Goal: Check status: Check status

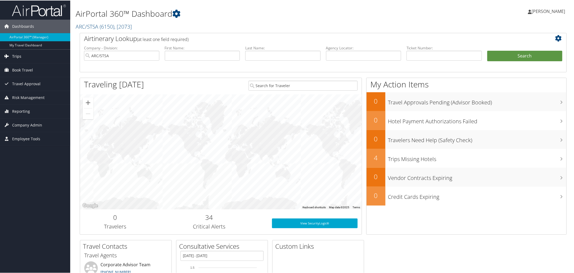
click at [15, 56] on span "Trips" at bounding box center [16, 56] width 9 height 14
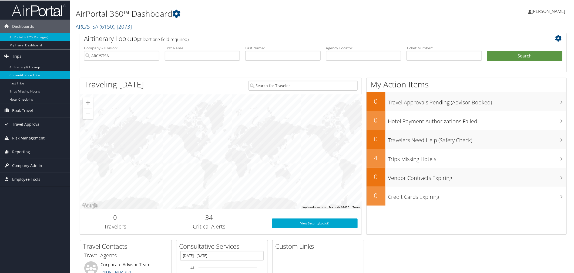
click at [16, 76] on link "Current/Future Trips" at bounding box center [35, 75] width 70 height 8
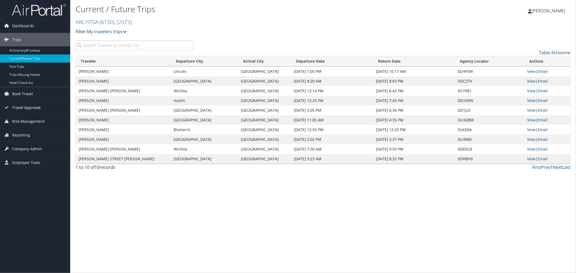
click at [24, 107] on span "Travel Approval" at bounding box center [26, 108] width 28 height 14
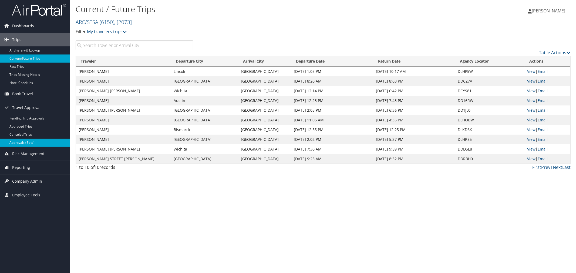
click at [20, 141] on link "Approvals (Beta)" at bounding box center [35, 143] width 70 height 8
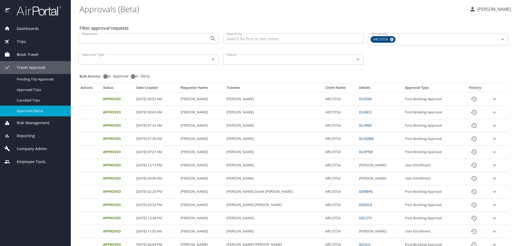
click at [491, 97] on icon "expand row" at bounding box center [494, 99] width 6 height 6
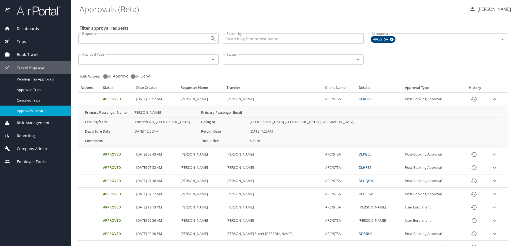
click at [358, 98] on link "DLKD6K" at bounding box center [364, 98] width 13 height 5
click at [494, 155] on icon "expand row" at bounding box center [494, 154] width 6 height 6
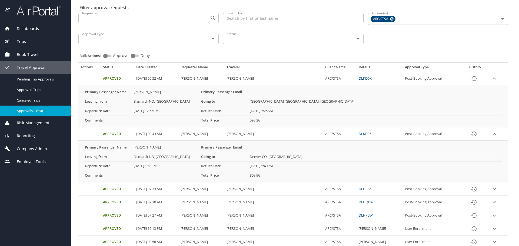
scroll to position [54, 0]
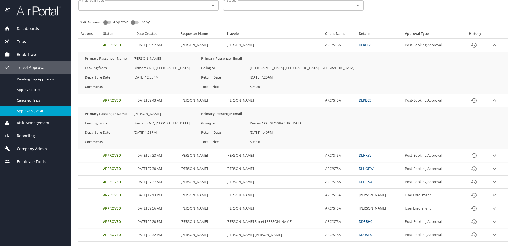
click at [358, 157] on link "DLHR85" at bounding box center [364, 155] width 13 height 5
click at [358, 101] on link "DLKBC6" at bounding box center [364, 100] width 13 height 5
click at [170, 102] on AM "10/01/2025, 09:43 AM" at bounding box center [156, 100] width 44 height 13
click at [492, 44] on icon "expand row" at bounding box center [494, 45] width 6 height 6
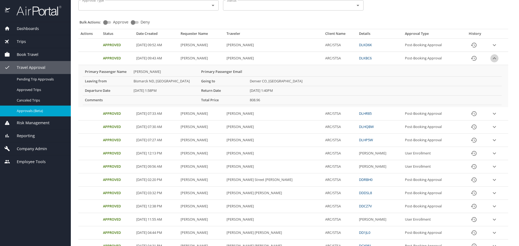
click at [491, 57] on icon "expand row" at bounding box center [494, 58] width 6 height 6
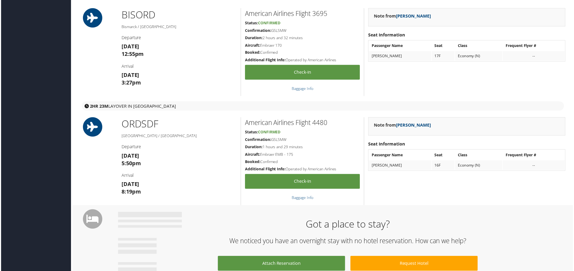
scroll to position [90, 0]
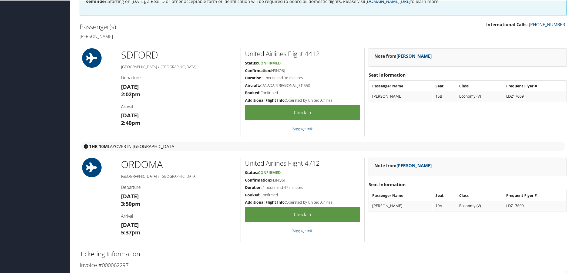
scroll to position [120, 0]
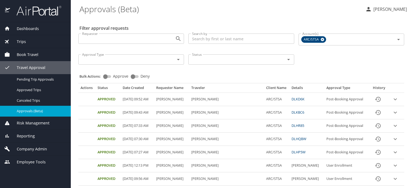
click at [25, 42] on span "Trips" at bounding box center [18, 42] width 16 height 6
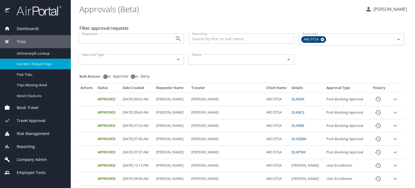
click at [39, 66] on span "Current / Future Trips" at bounding box center [41, 63] width 48 height 5
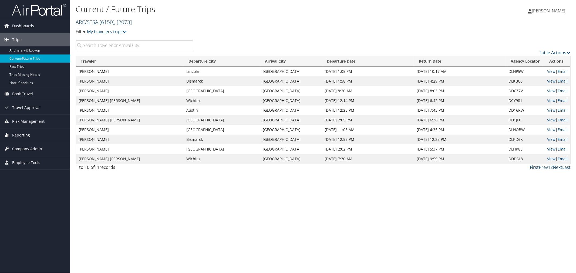
click at [461, 71] on link "View" at bounding box center [551, 71] width 8 height 5
click at [461, 80] on link "View" at bounding box center [551, 81] width 8 height 5
click at [179, 194] on div "Current / Future Trips ARC/STSA ( 6150 ) , [ 2073 ] ARC/STSA, [2073] Filter: My…" at bounding box center [323, 136] width 506 height 273
click at [461, 72] on link "View" at bounding box center [551, 71] width 8 height 5
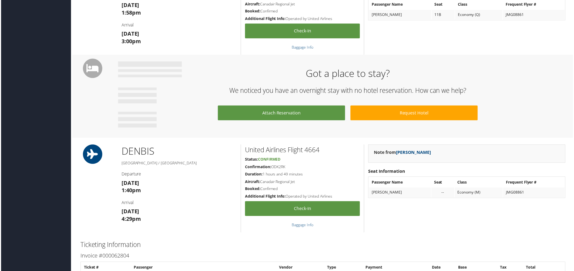
scroll to position [210, 0]
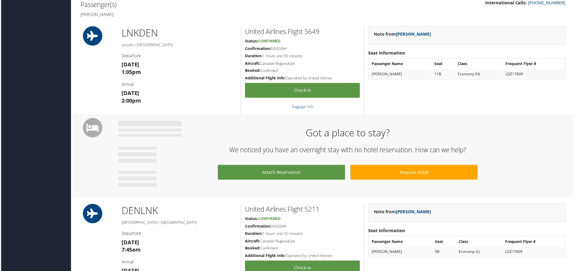
scroll to position [120, 0]
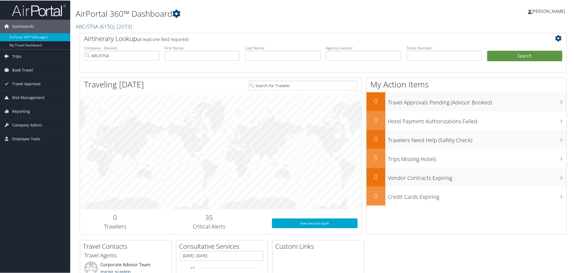
click at [30, 58] on link "Trips" at bounding box center [35, 56] width 70 height 14
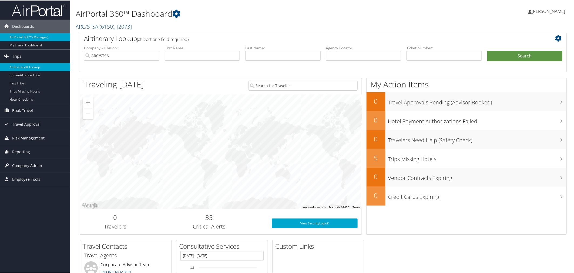
click at [29, 64] on link "Airtinerary® Lookup" at bounding box center [35, 67] width 70 height 8
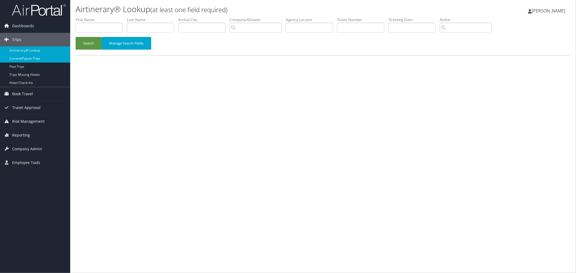
click at [33, 58] on link "Current/Future Trips" at bounding box center [35, 59] width 70 height 8
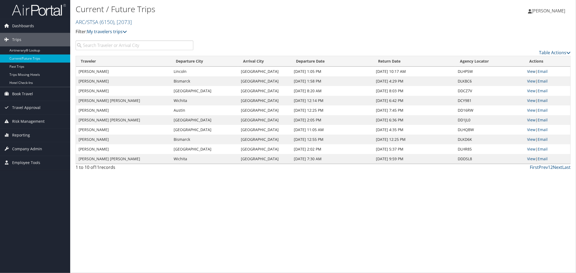
click at [531, 69] on link "View" at bounding box center [531, 71] width 8 height 5
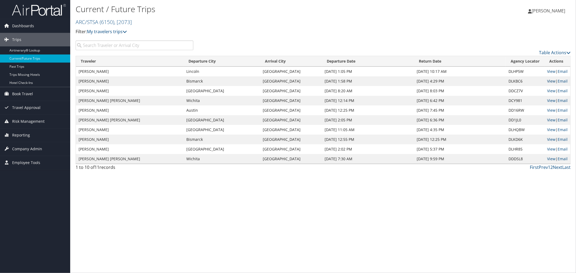
click at [547, 80] on link "View" at bounding box center [551, 81] width 8 height 5
click at [548, 130] on link "View" at bounding box center [551, 129] width 8 height 5
click at [549, 139] on link "View" at bounding box center [551, 139] width 8 height 5
click at [547, 71] on link "View" at bounding box center [551, 71] width 8 height 5
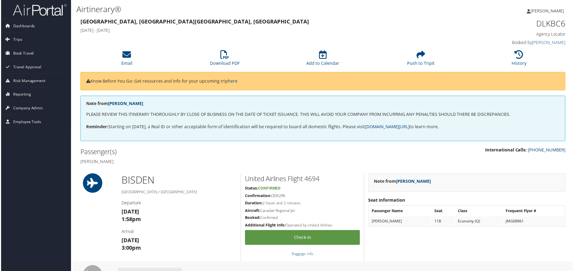
click at [214, 12] on h1 "Airtinerary®" at bounding box center [241, 9] width 330 height 11
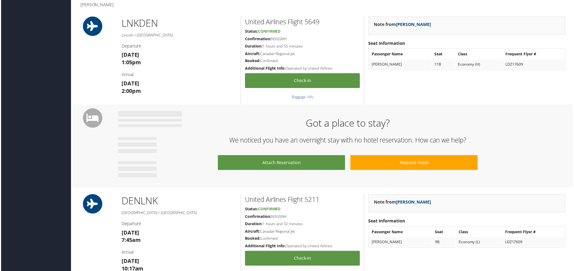
scroll to position [240, 0]
